Goal: Information Seeking & Learning: Learn about a topic

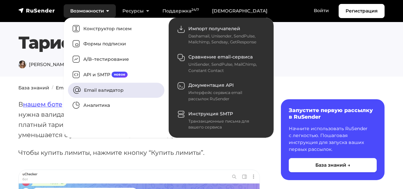
click at [88, 87] on link "Email валидатор" at bounding box center [116, 89] width 96 height 15
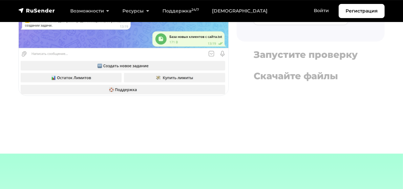
scroll to position [1282, 0]
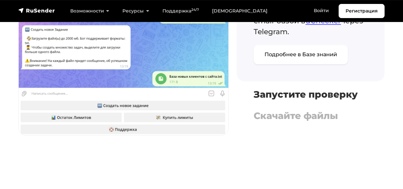
click at [279, 89] on h4 "Запустите проверку" at bounding box center [311, 94] width 114 height 11
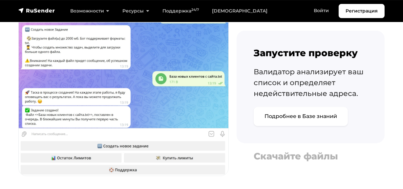
scroll to position [1253, 0]
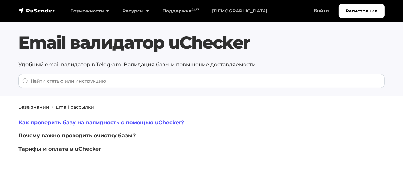
click at [50, 121] on link "Как проверить базу на валидность с помощью uChecker?" at bounding box center [101, 122] width 166 height 6
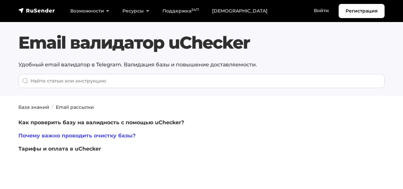
click at [59, 135] on link "Почему важно проводить очистку базы?" at bounding box center [76, 135] width 117 height 6
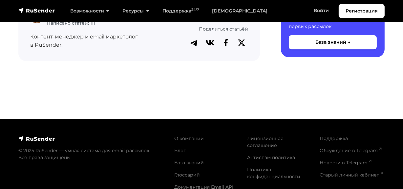
scroll to position [1915, 0]
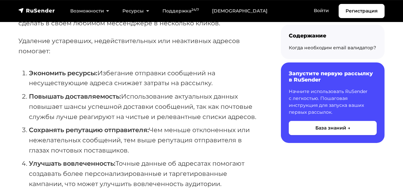
scroll to position [23, 0]
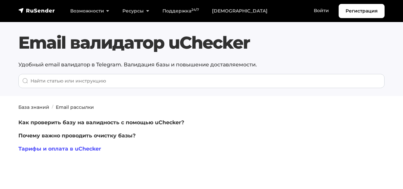
click at [89, 148] on link "Тарифы и оплата в uChecker" at bounding box center [59, 148] width 83 height 6
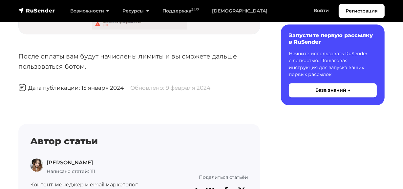
scroll to position [1491, 0]
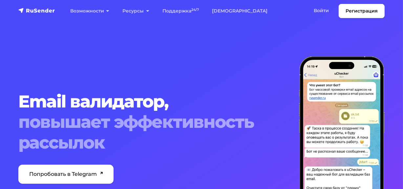
drag, startPoint x: 0, startPoint y: 0, endPoint x: 282, endPoint y: 21, distance: 282.9
click at [286, 22] on section "Email валидатор, повышает эффективность рассылок Попробовать в Telegram 30 пров…" at bounding box center [201, 131] width 403 height 262
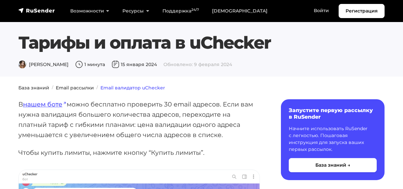
click at [109, 87] on link "Email валидатор uChecker" at bounding box center [132, 88] width 65 height 6
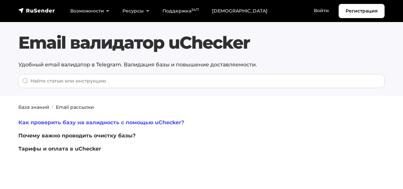
click at [87, 119] on link "Как проверить базу на валидность с помощью uChecker?" at bounding box center [101, 122] width 166 height 6
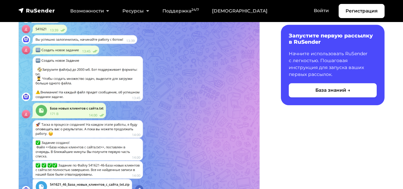
scroll to position [1461, 0]
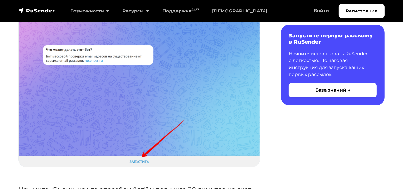
scroll to position [209, 0]
